Goal: Task Accomplishment & Management: Manage account settings

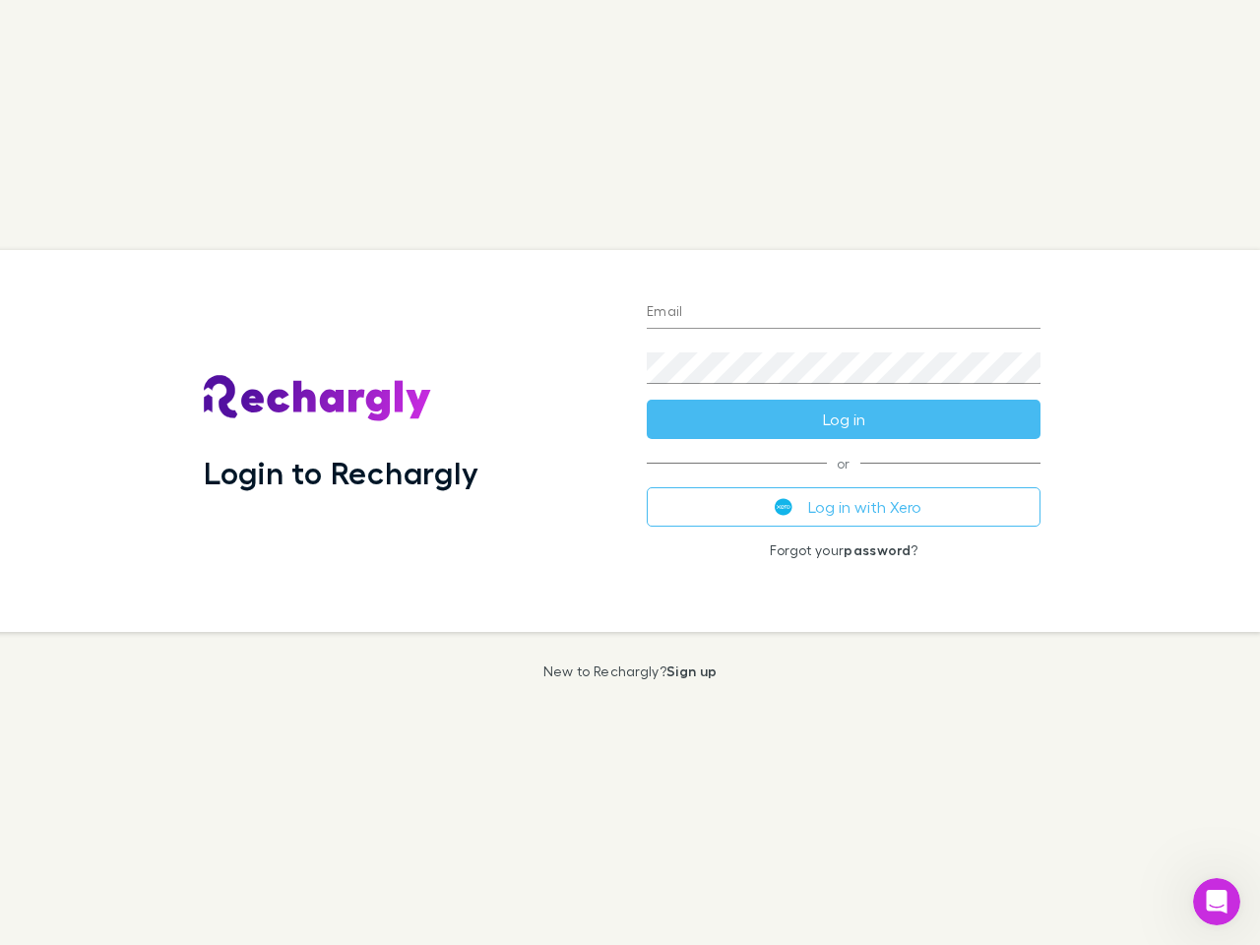
click at [630, 473] on div "Login to Rechargly" at bounding box center [409, 441] width 443 height 382
click at [844, 313] on input "Email" at bounding box center [844, 313] width 394 height 32
click at [844, 419] on button "Log in" at bounding box center [844, 419] width 394 height 39
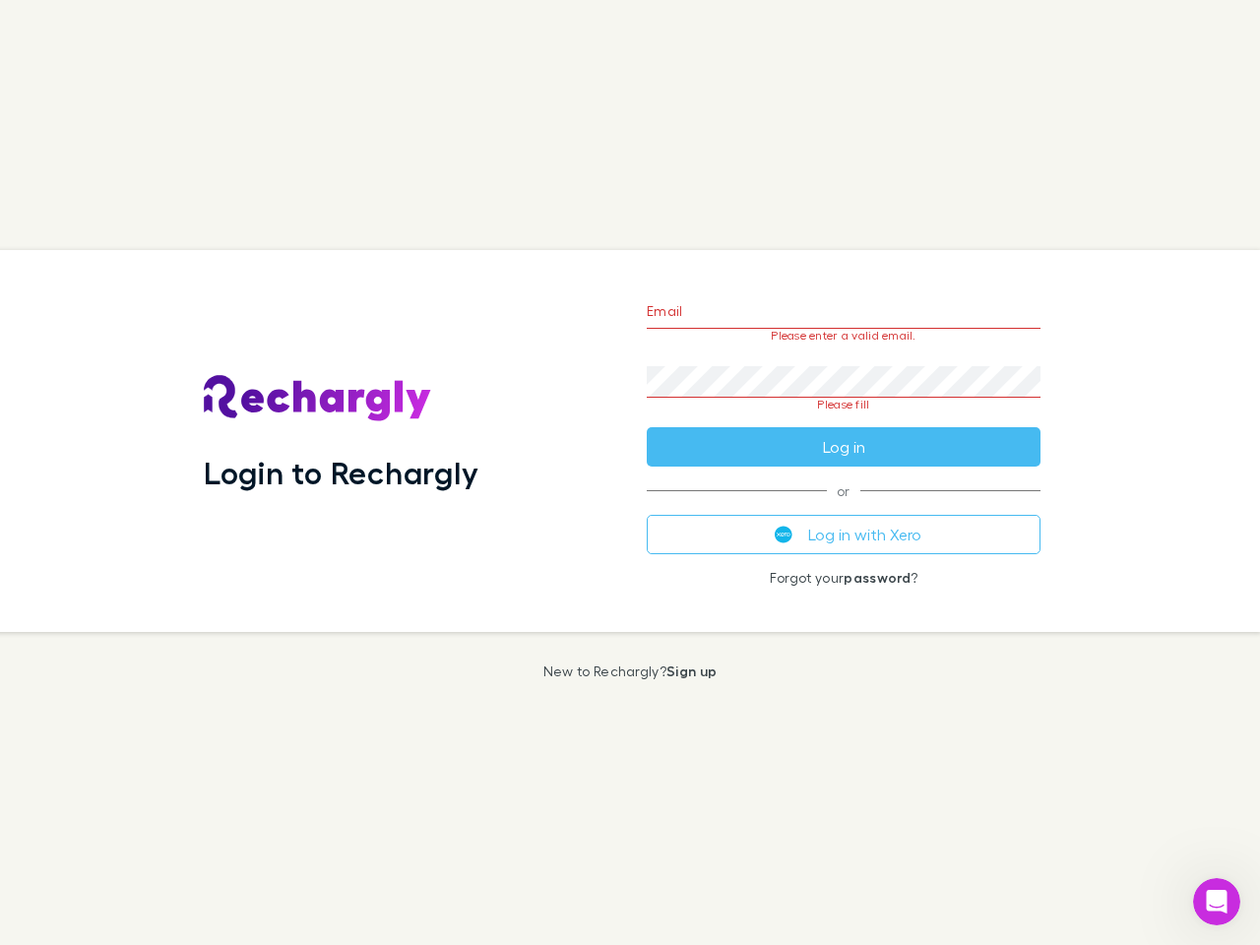
click at [844, 507] on div "Email Please enter a valid email. Password Please fill Log in or Log in with Xe…" at bounding box center [843, 441] width 425 height 382
click at [1217, 902] on icon "Open Intercom Messenger" at bounding box center [1217, 902] width 32 height 32
